Goal: Information Seeking & Learning: Learn about a topic

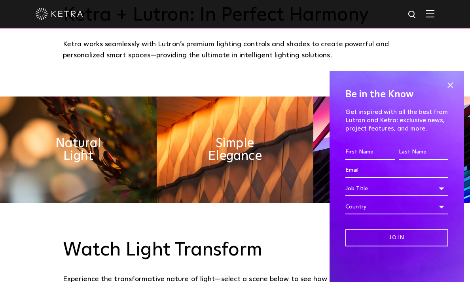
scroll to position [315, 0]
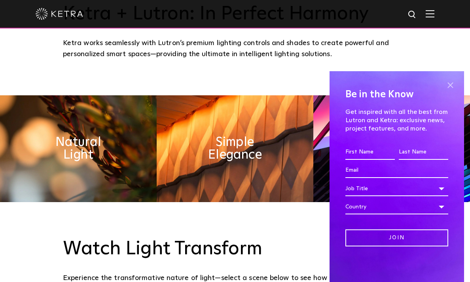
click at [447, 81] on span at bounding box center [450, 85] width 12 height 12
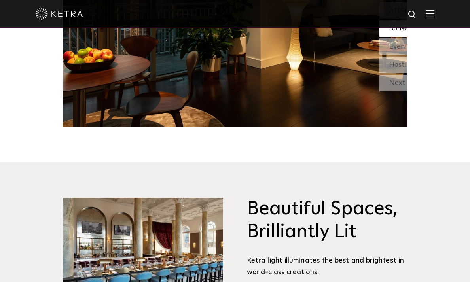
scroll to position [753, 0]
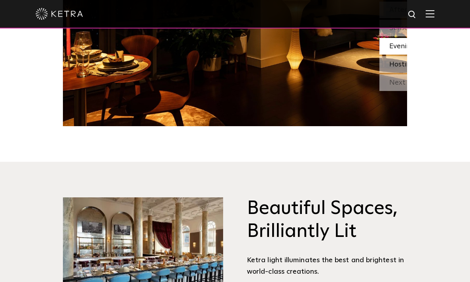
click at [389, 68] on span "Hosting" at bounding box center [401, 64] width 25 height 7
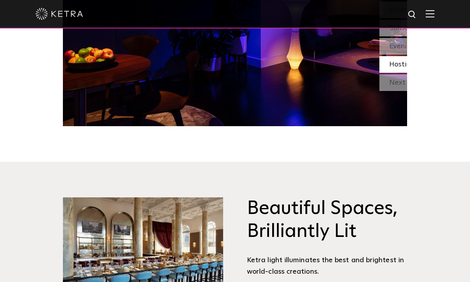
click at [389, 68] on span "Hosting" at bounding box center [401, 64] width 25 height 7
click at [280, 120] on img at bounding box center [260, 0] width 395 height 252
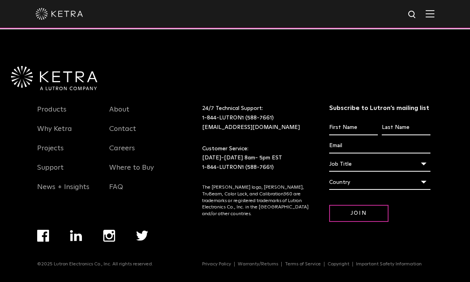
scroll to position [1614, 0]
click at [57, 143] on link "Why Ketra" at bounding box center [54, 134] width 35 height 18
